Goal: Contribute content

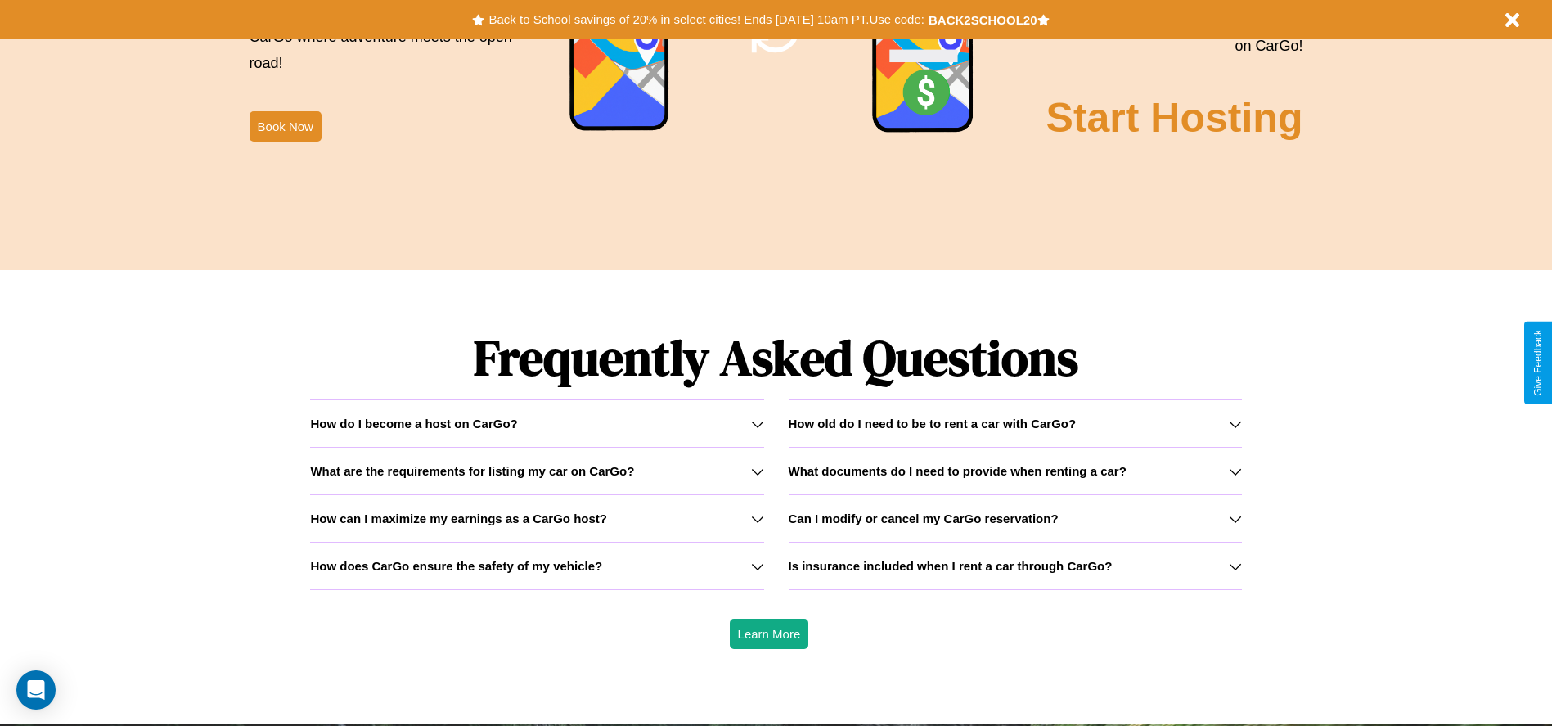
scroll to position [2347, 0]
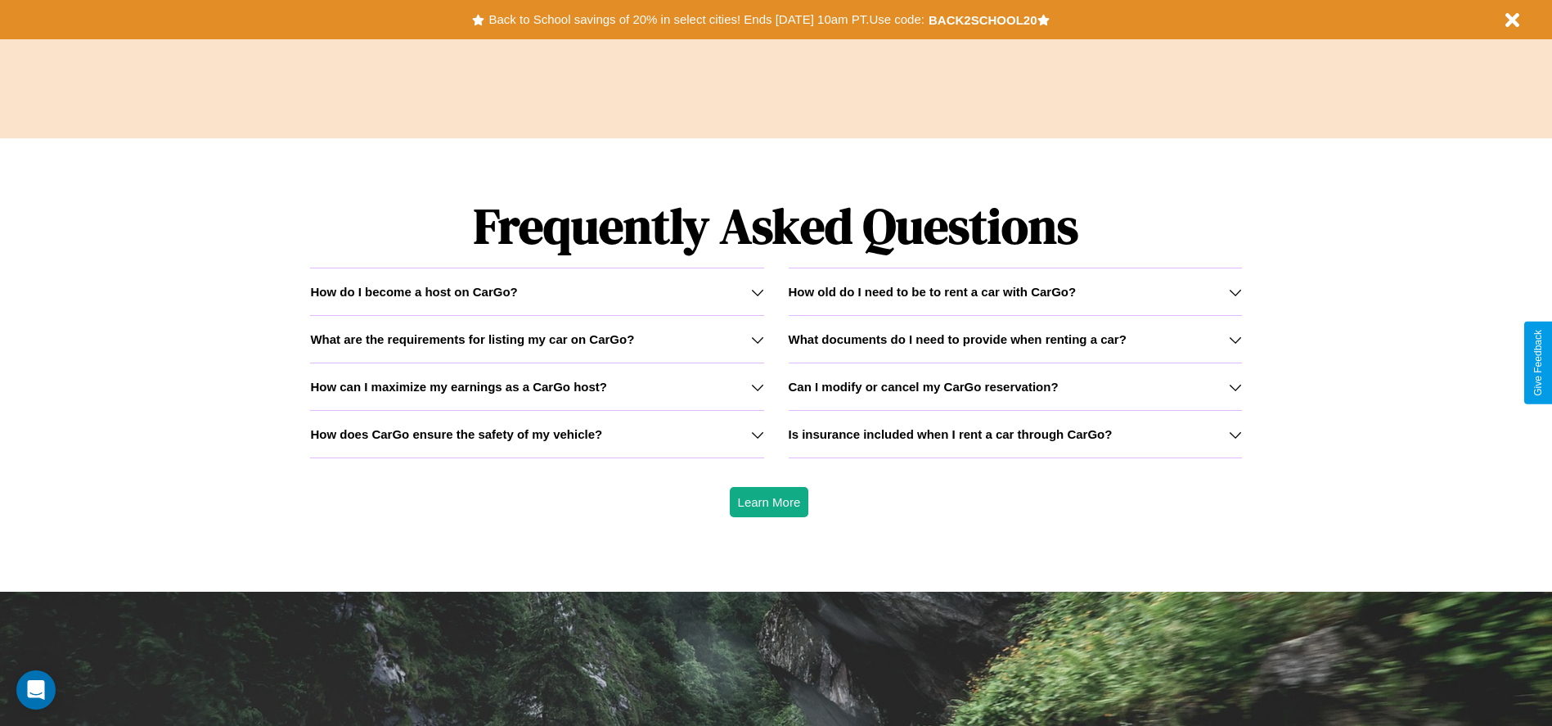
click at [1015, 339] on h3 "What documents do I need to provide when renting a car?" at bounding box center [958, 339] width 338 height 14
click at [757, 386] on icon at bounding box center [757, 386] width 13 height 13
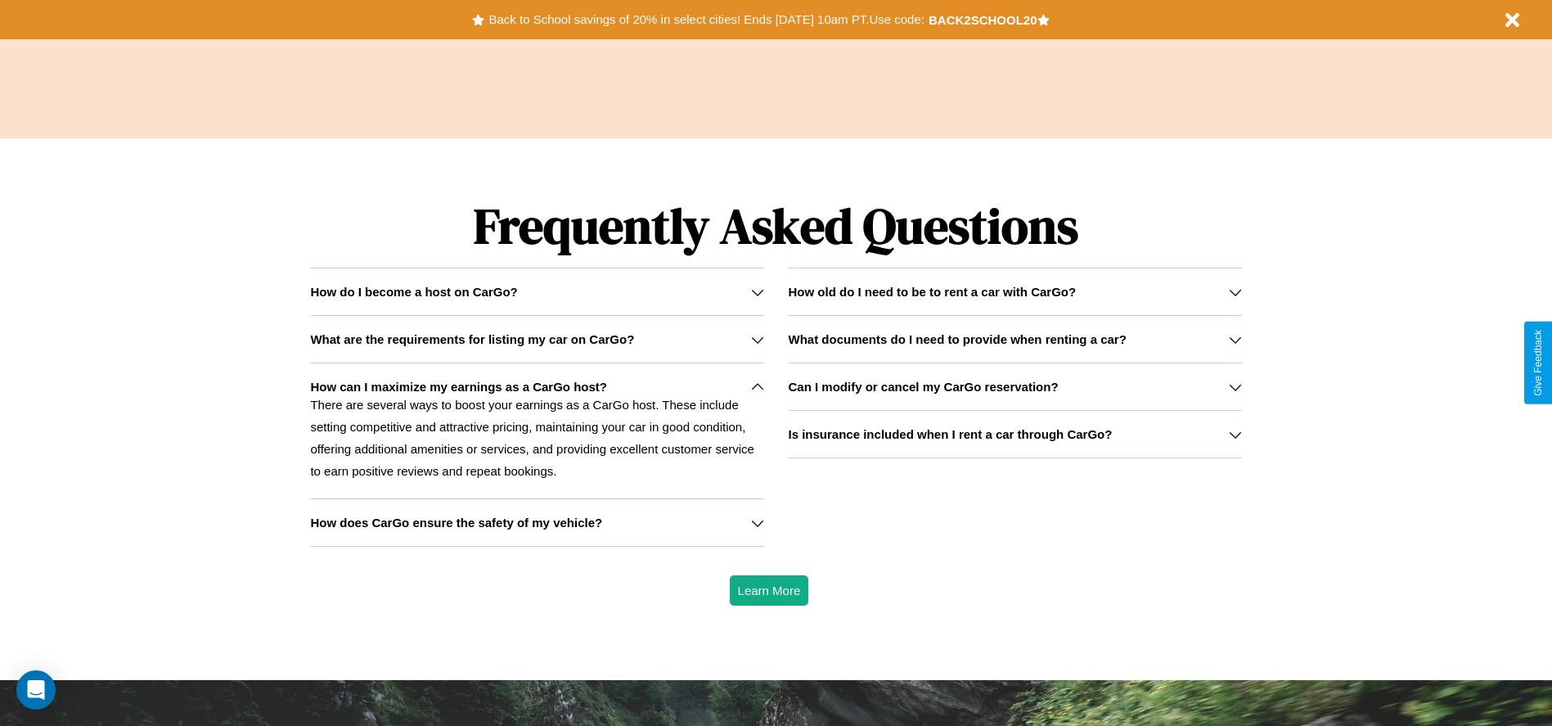
click at [1015, 291] on h3 "How old do I need to be to rent a car with CarGo?" at bounding box center [933, 292] width 288 height 14
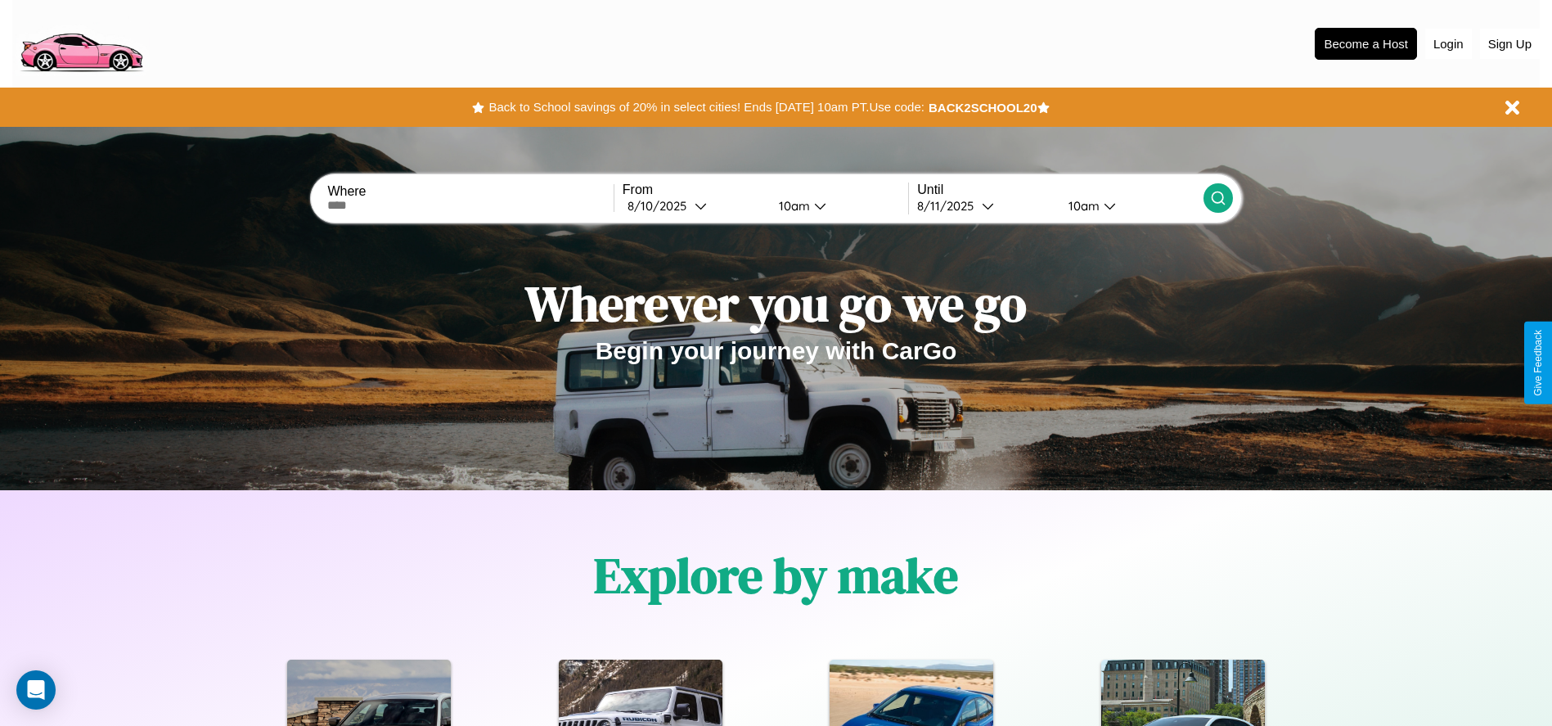
scroll to position [50, 0]
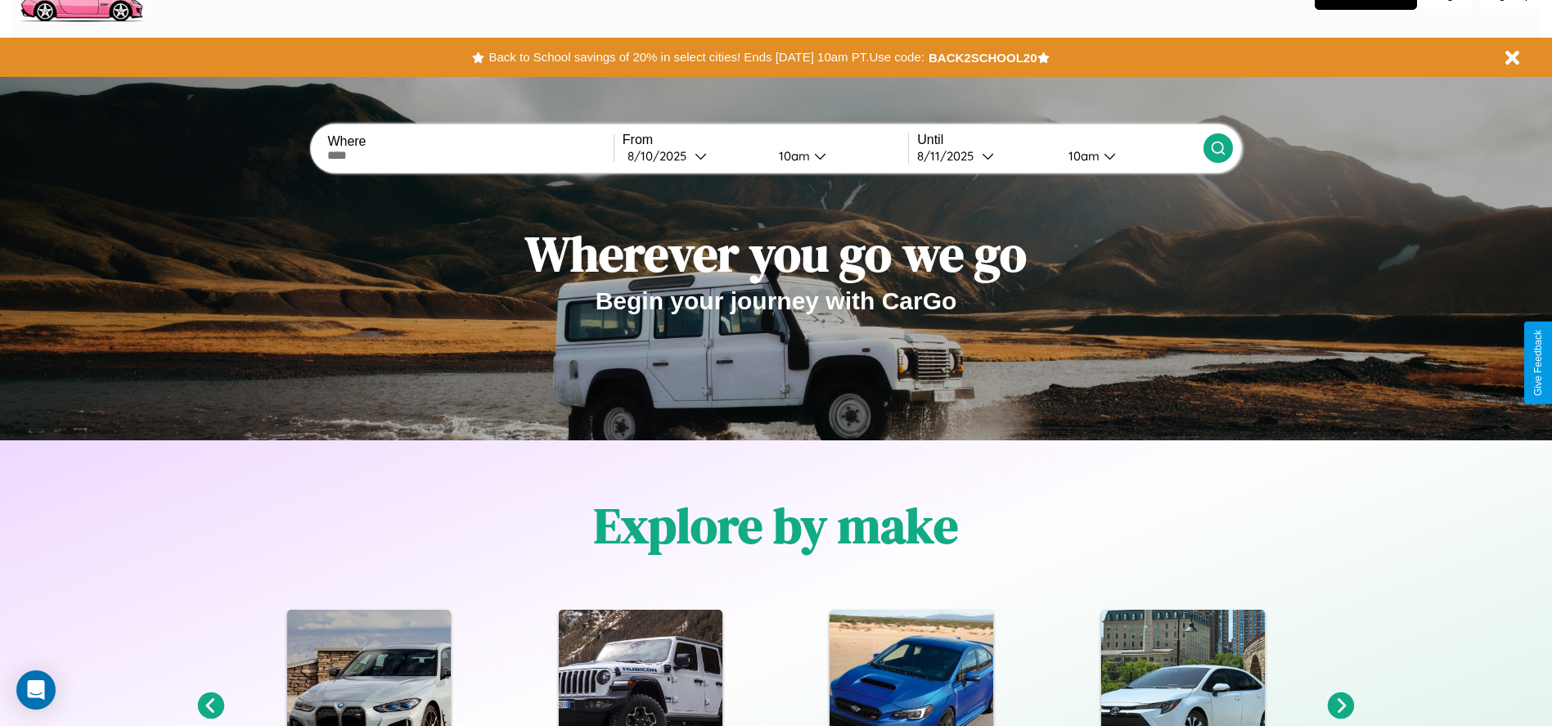
click at [1341, 706] on icon at bounding box center [1341, 705] width 27 height 27
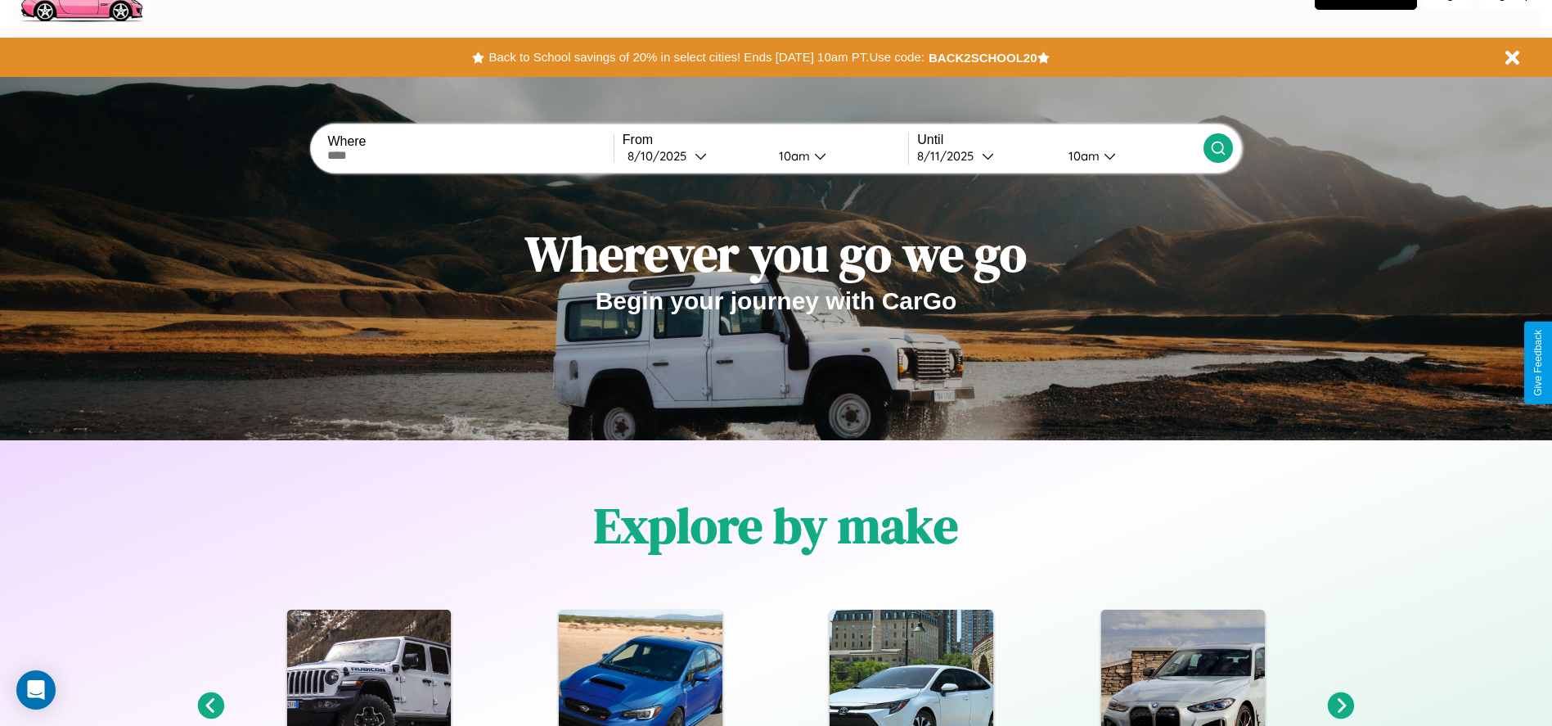
click at [210, 706] on icon at bounding box center [210, 705] width 27 height 27
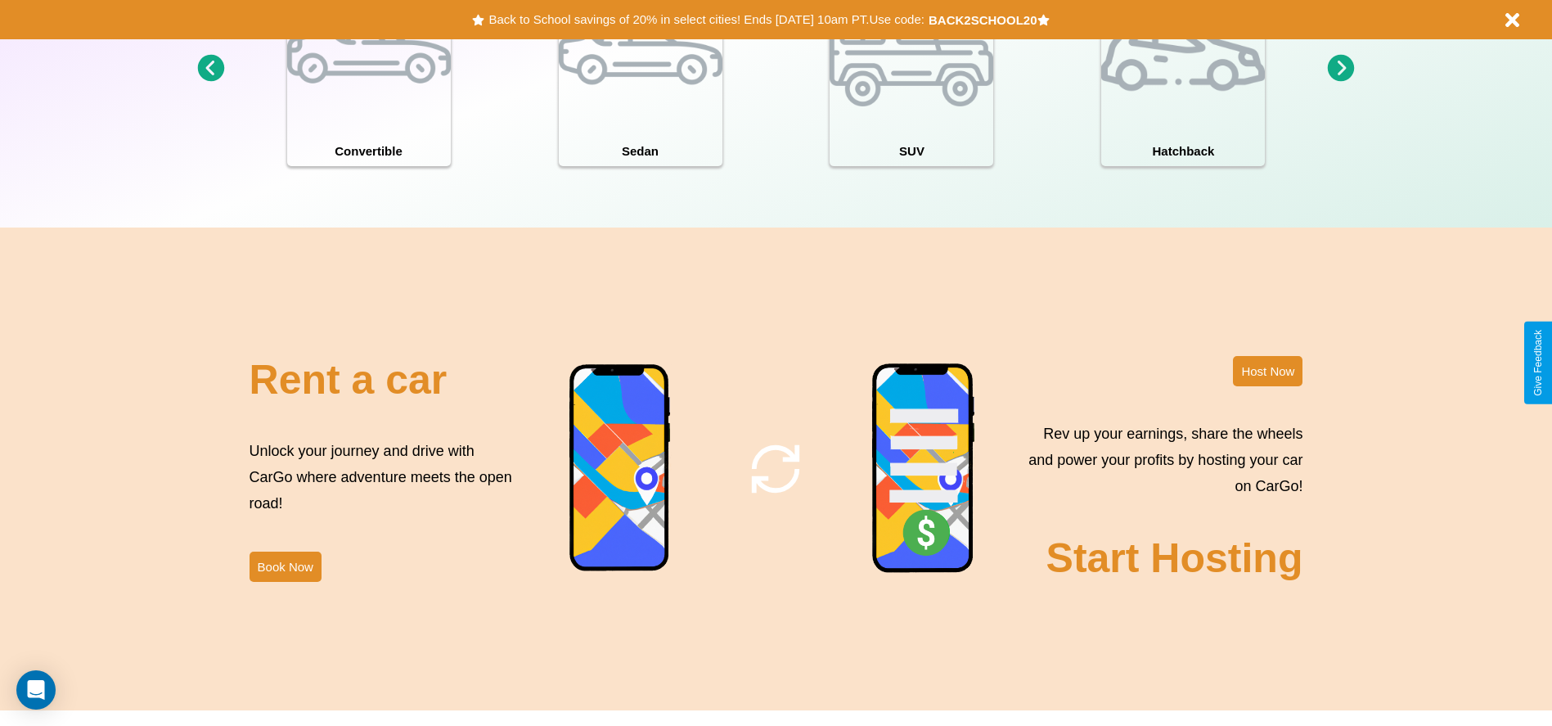
scroll to position [1784, 0]
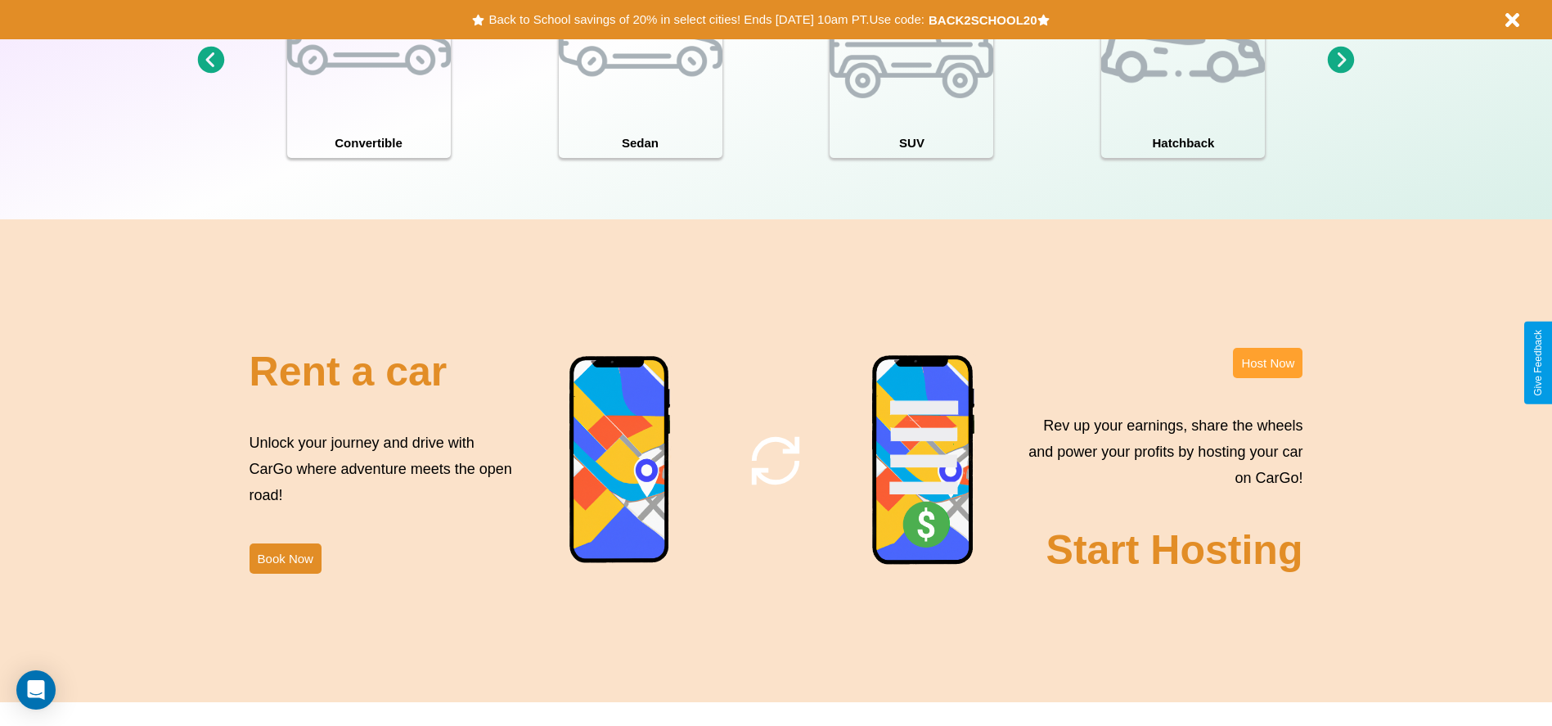
click at [1267, 362] on button "Host Now" at bounding box center [1268, 363] width 70 height 30
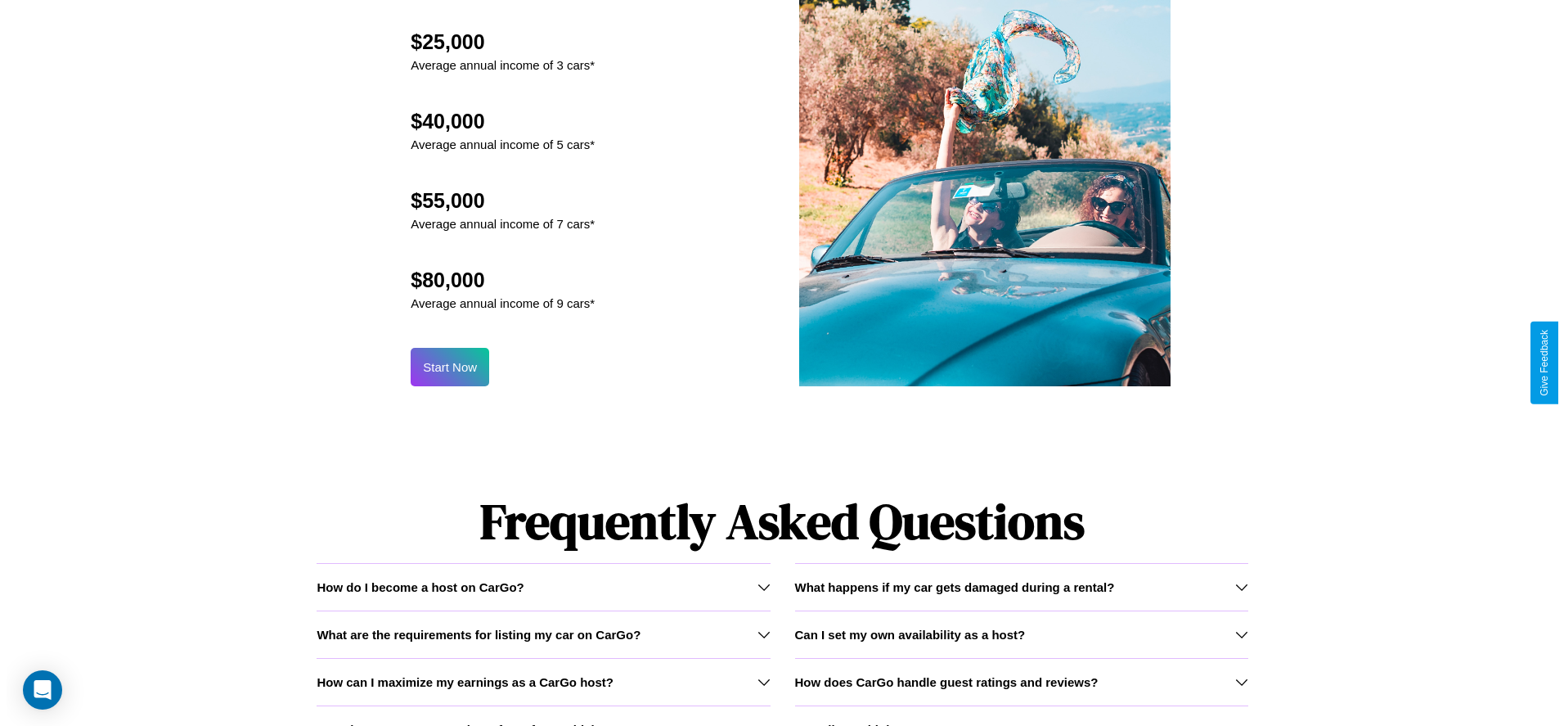
scroll to position [1607, 0]
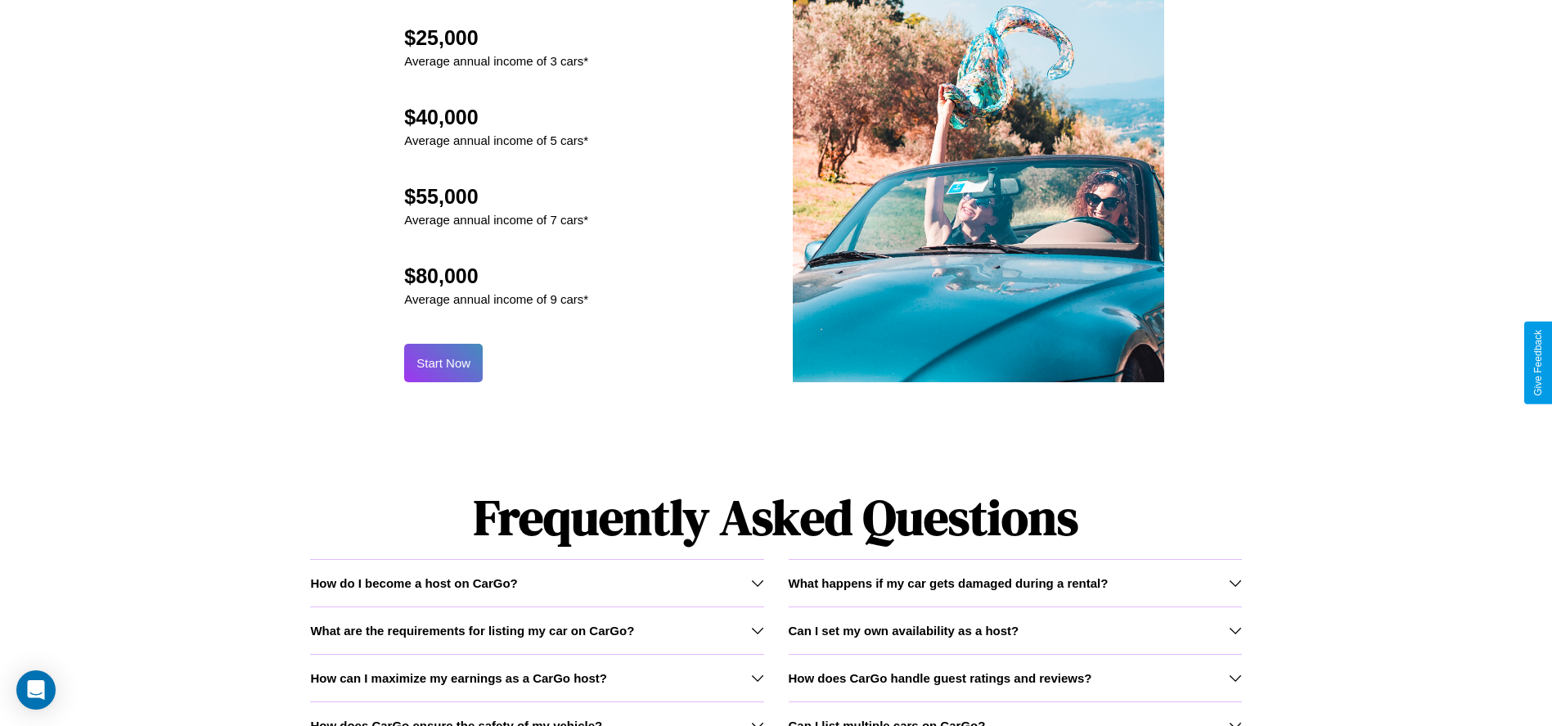
click at [443, 362] on button "Start Now" at bounding box center [443, 363] width 79 height 38
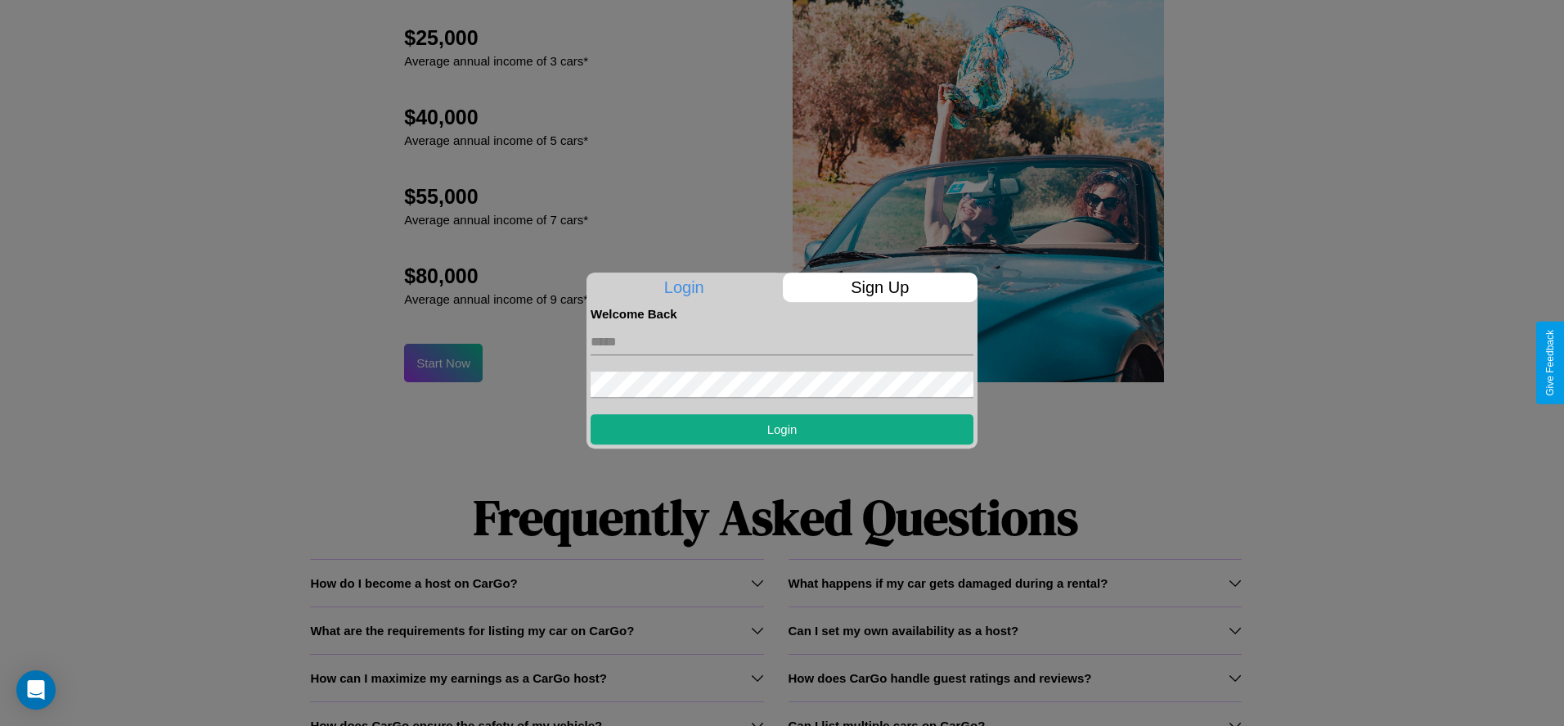
click at [880, 287] on p "Sign Up" at bounding box center [881, 286] width 196 height 29
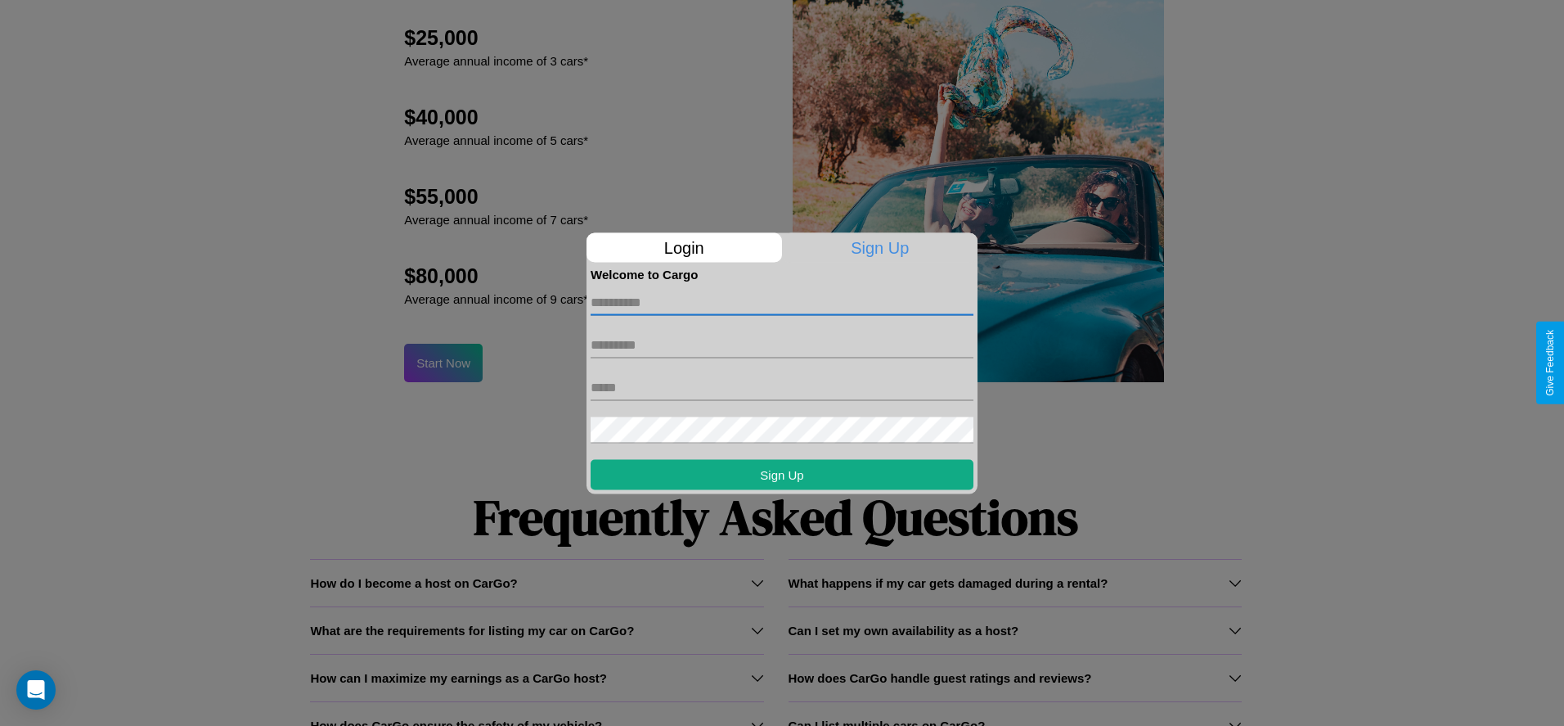
click at [782, 302] on input "text" at bounding box center [782, 302] width 383 height 26
type input "****"
click at [782, 344] on input "text" at bounding box center [782, 344] width 383 height 26
type input "********"
click at [782, 387] on input "text" at bounding box center [782, 387] width 383 height 26
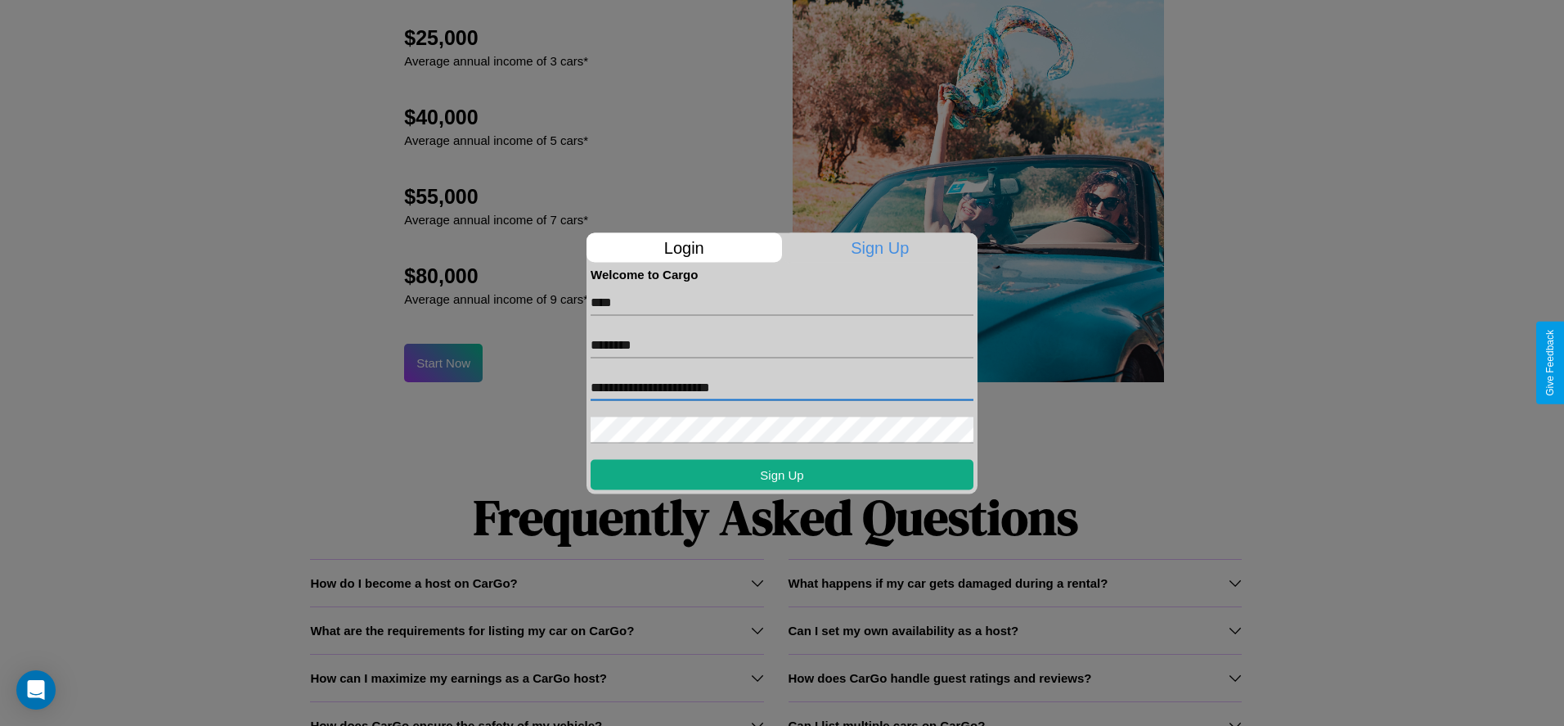
type input "**********"
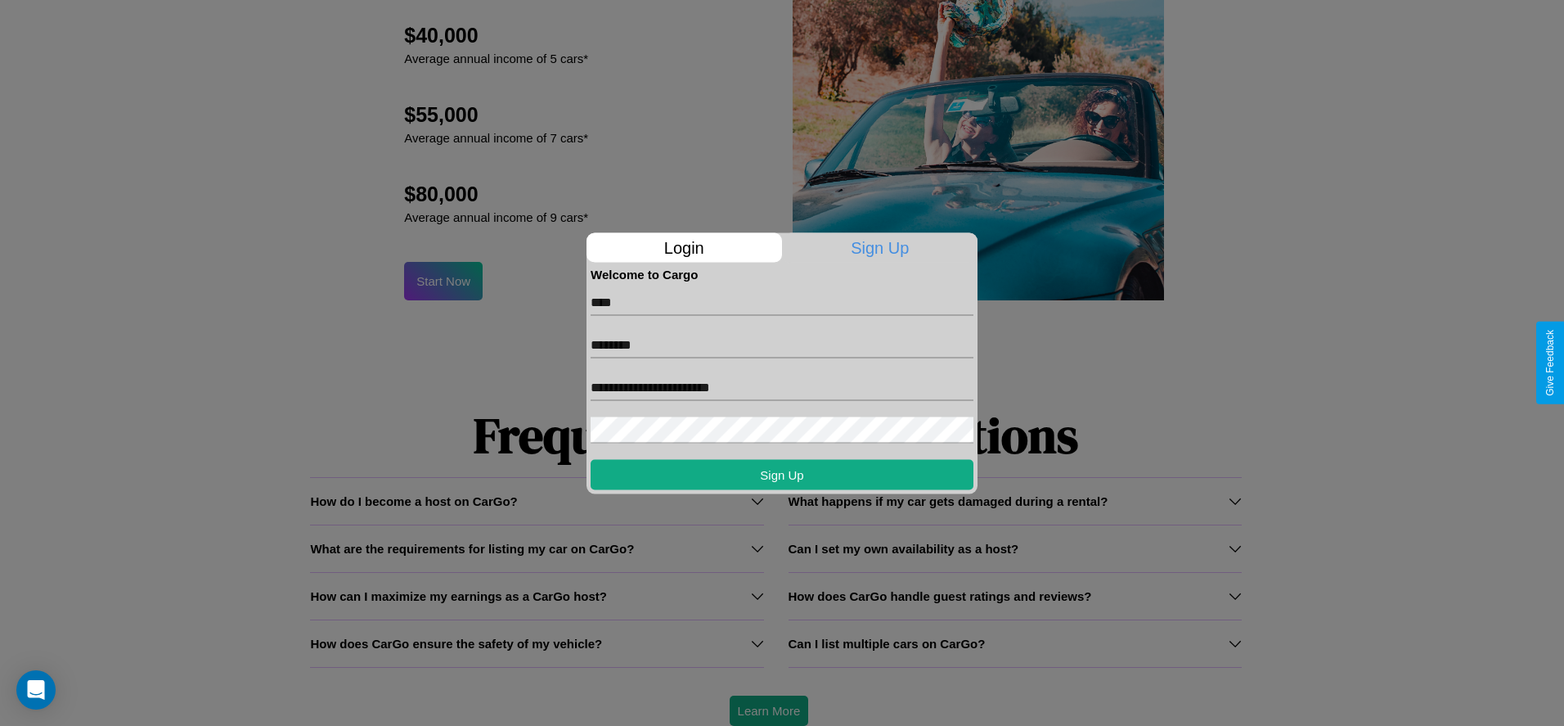
click at [768, 710] on div at bounding box center [782, 363] width 1564 height 726
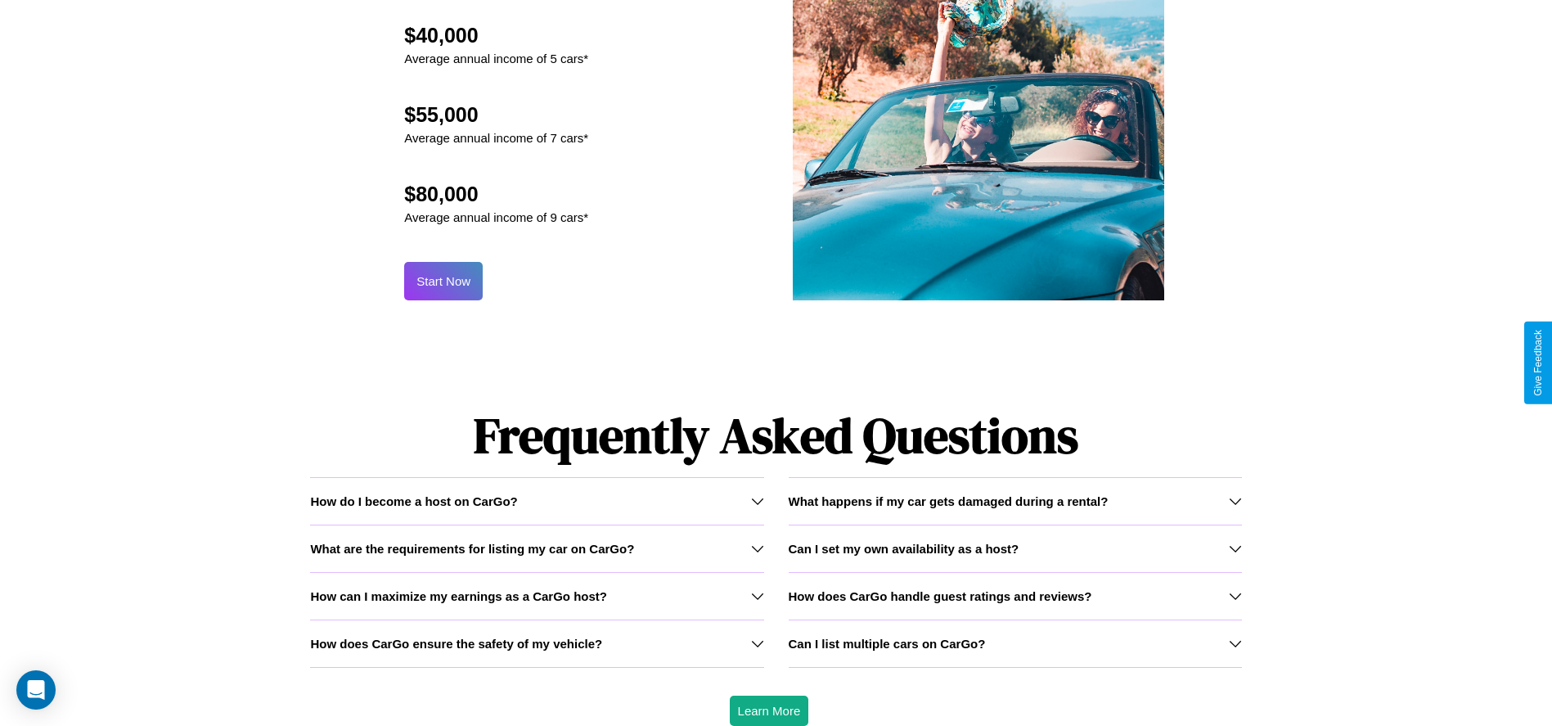
click at [443, 281] on button "Start Now" at bounding box center [443, 281] width 79 height 38
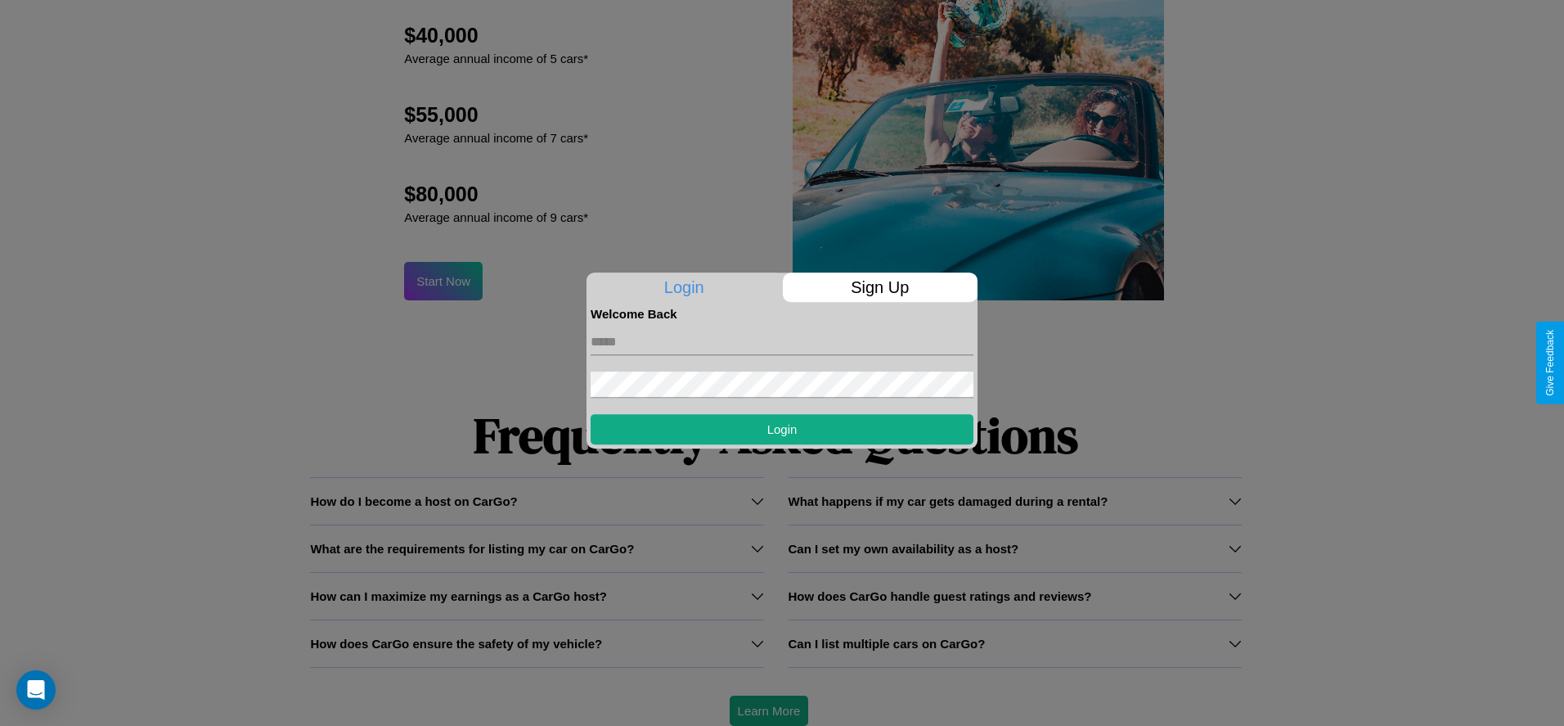
scroll to position [0, 0]
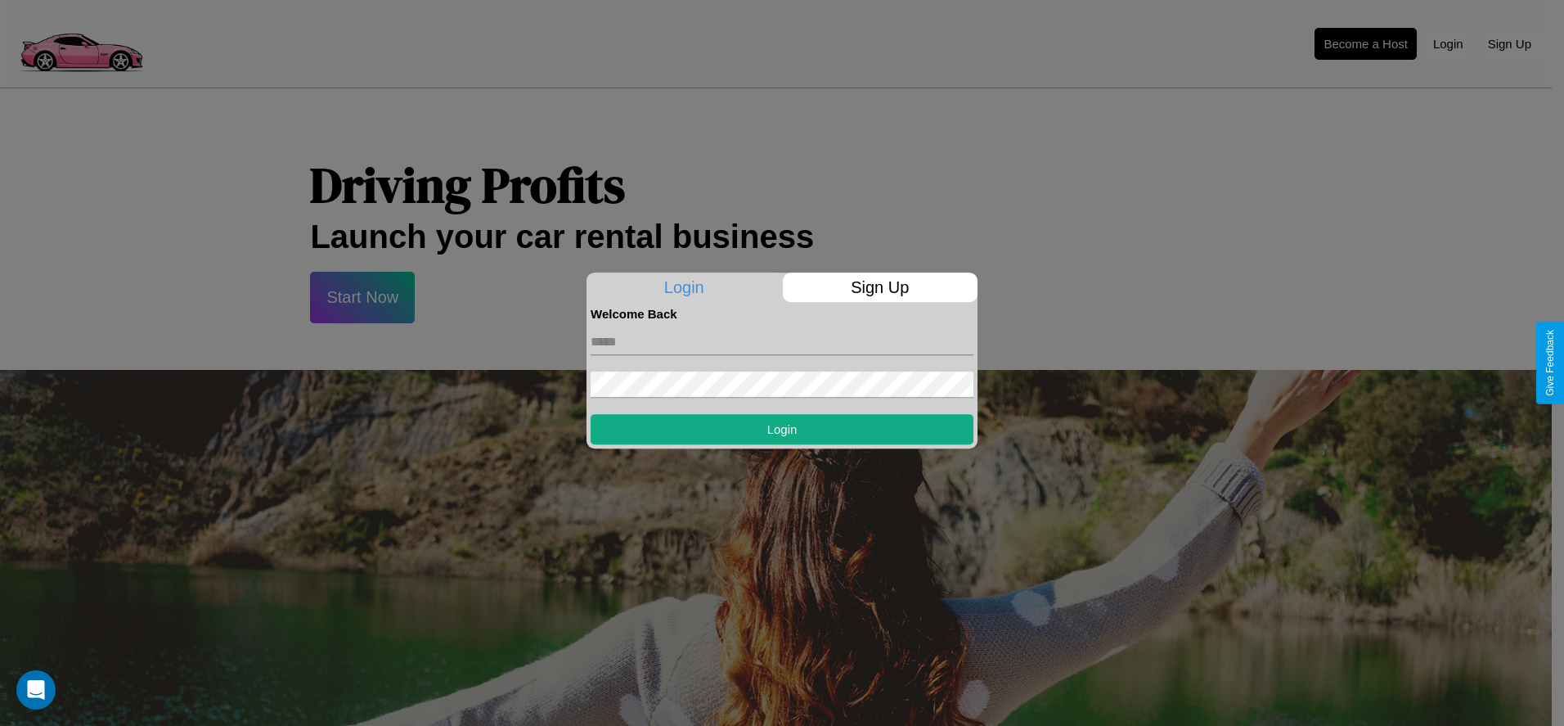
click at [1365, 43] on div at bounding box center [782, 363] width 1564 height 726
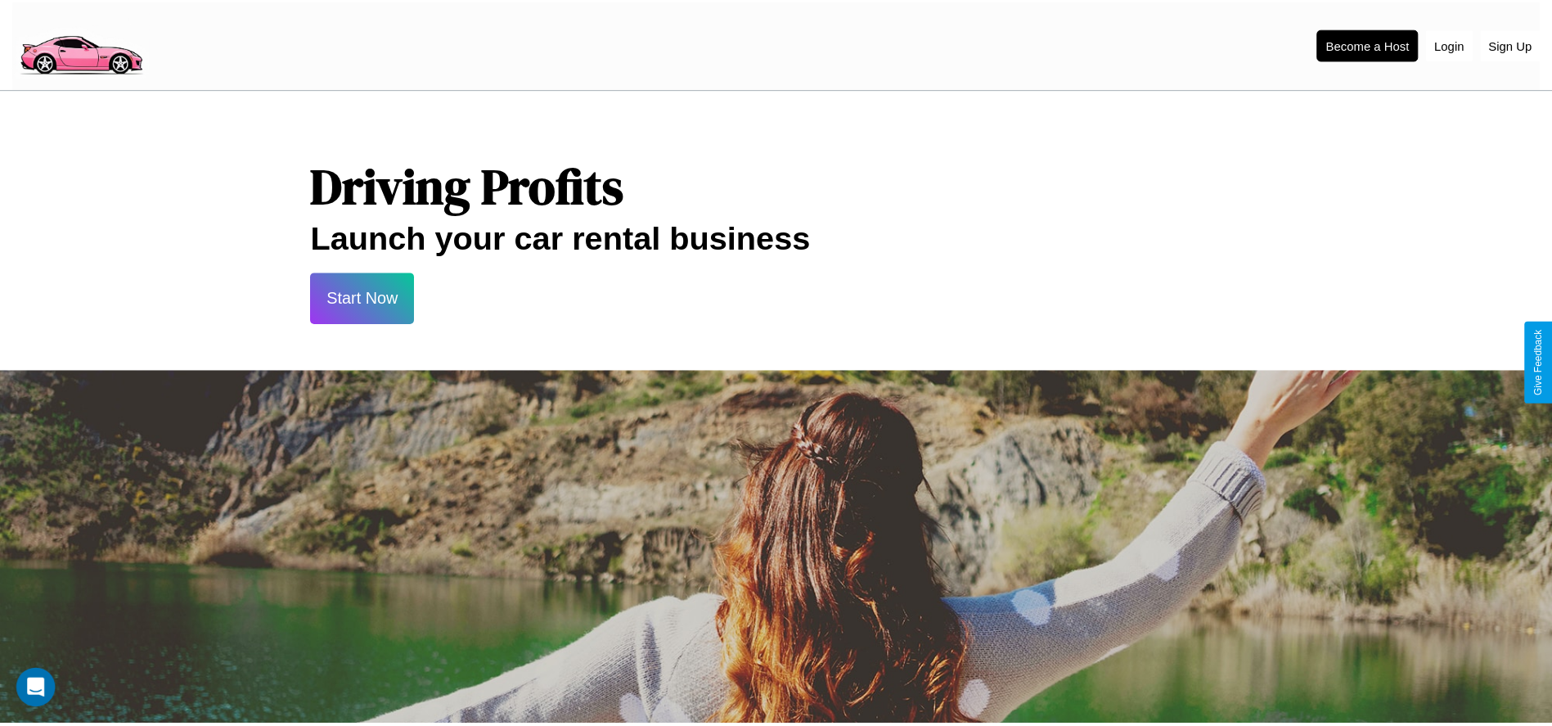
scroll to position [1607, 0]
